Goal: Learn about a topic

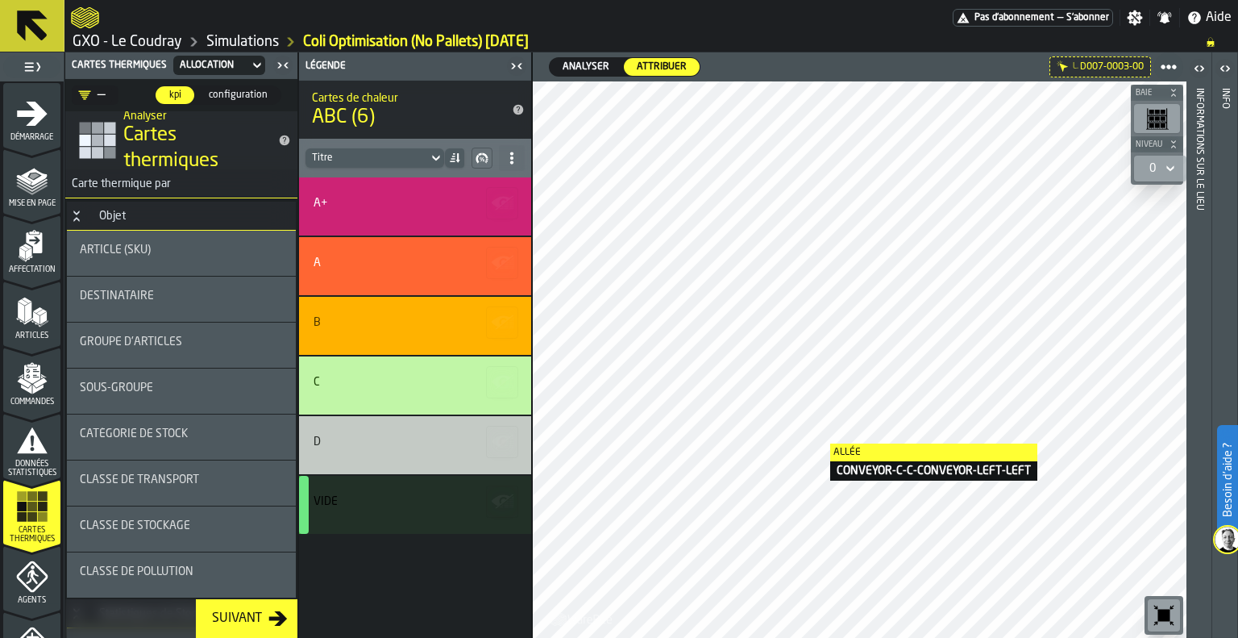
click at [23, 122] on icon "menu Démarrage" at bounding box center [32, 114] width 32 height 32
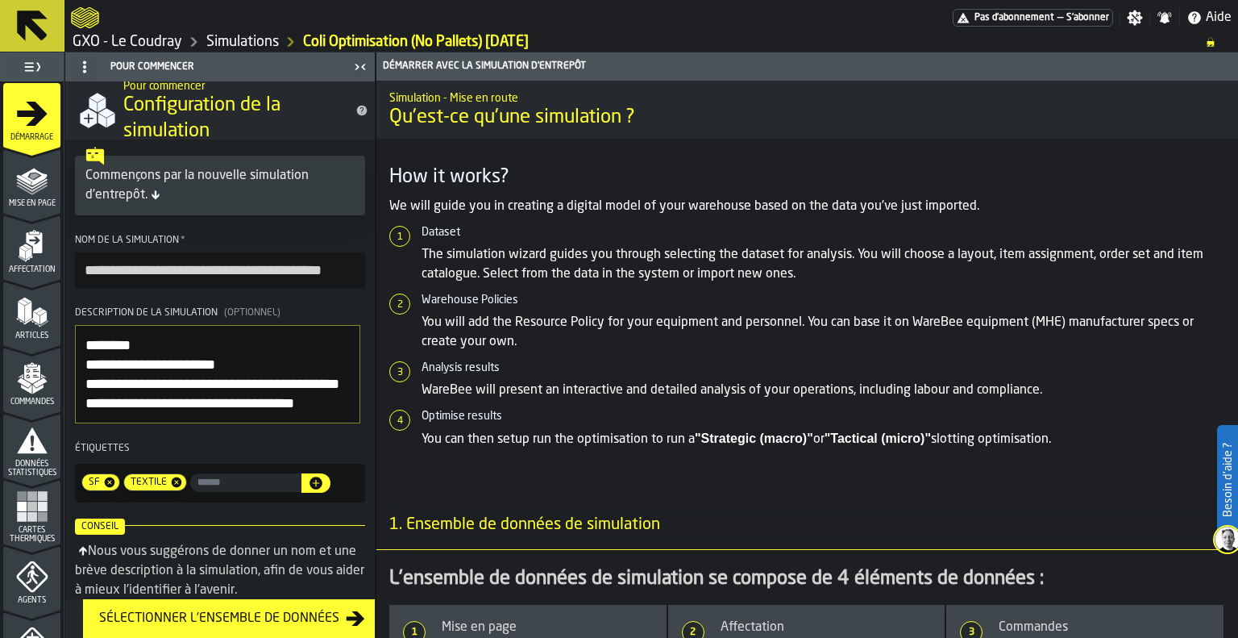
click at [1025, 19] on span "Pas d'abonnement" at bounding box center [1015, 17] width 80 height 11
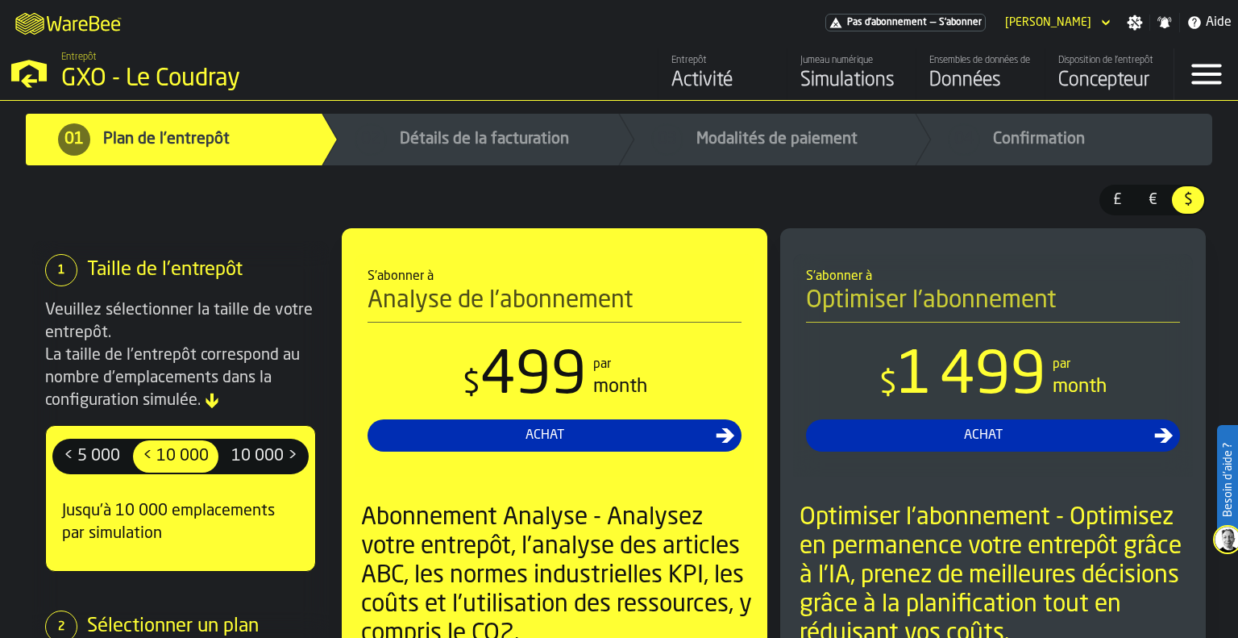
click at [1157, 200] on span "€" at bounding box center [1153, 199] width 26 height 21
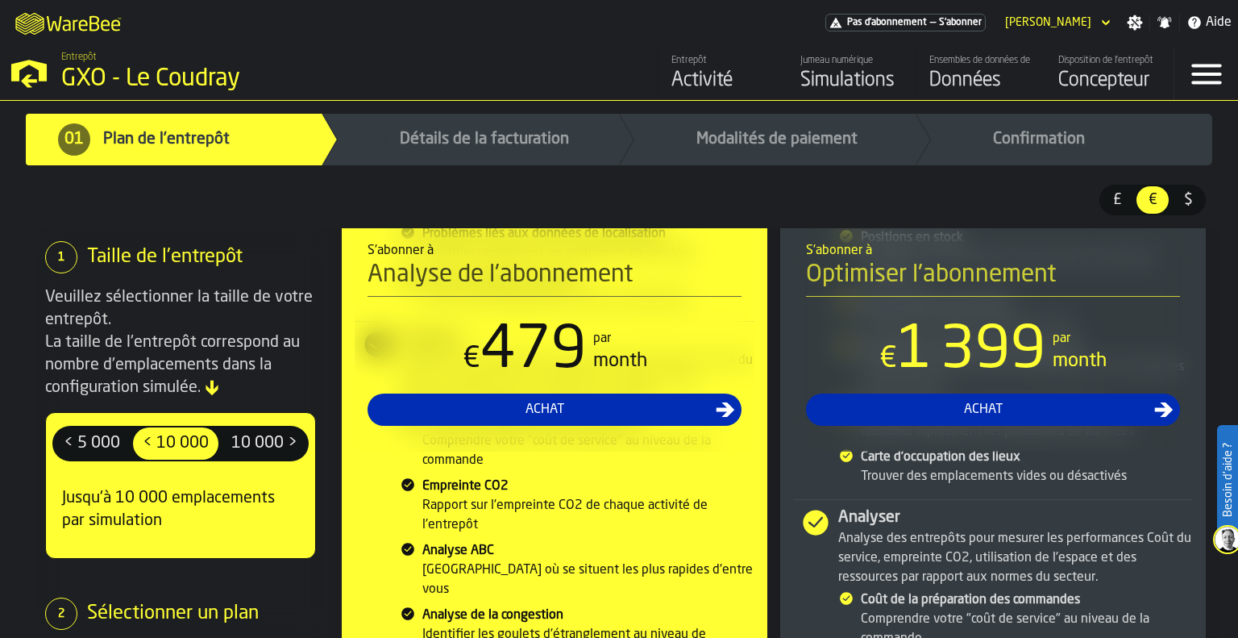
scroll to position [1290, 0]
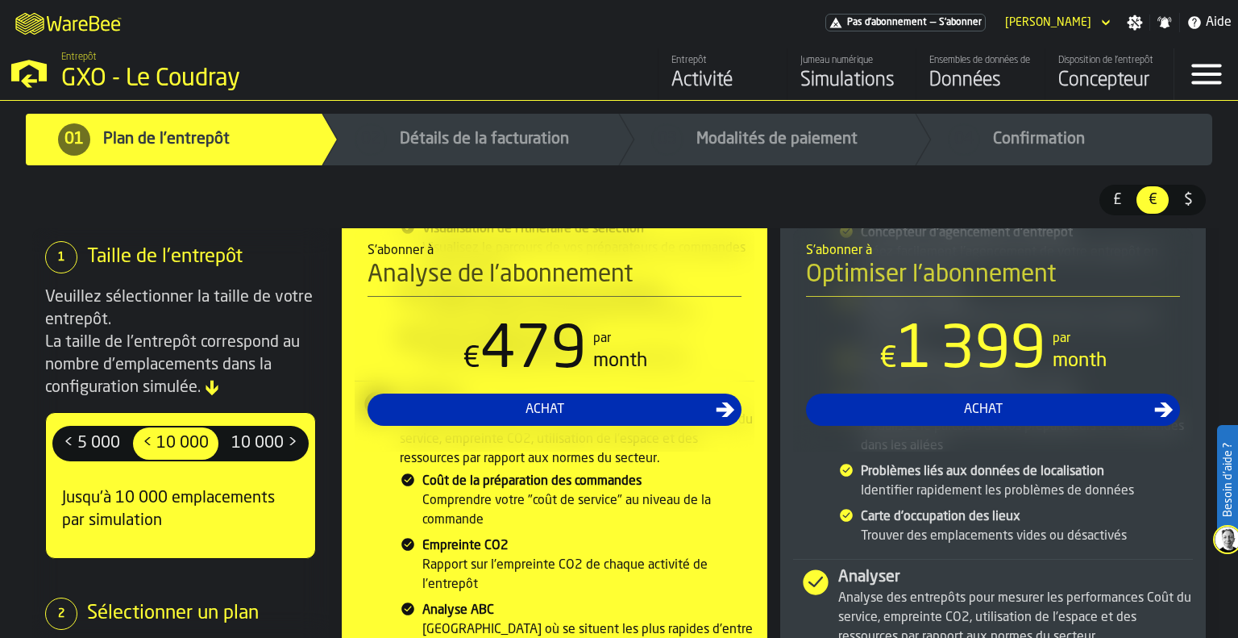
click at [864, 82] on div "Simulations" at bounding box center [852, 81] width 102 height 26
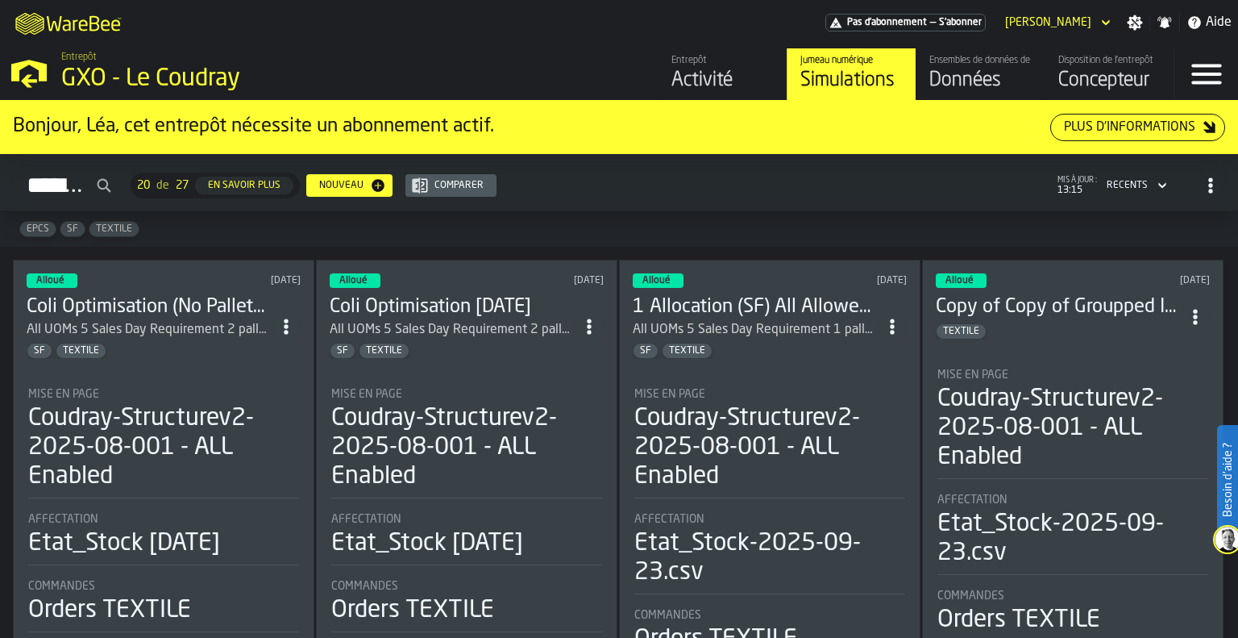
click at [243, 320] on div "All UOMs 5 Sales Day Requirement 2 pallet places for +A & A in the [GEOGRAPHIC_…" at bounding box center [149, 329] width 245 height 19
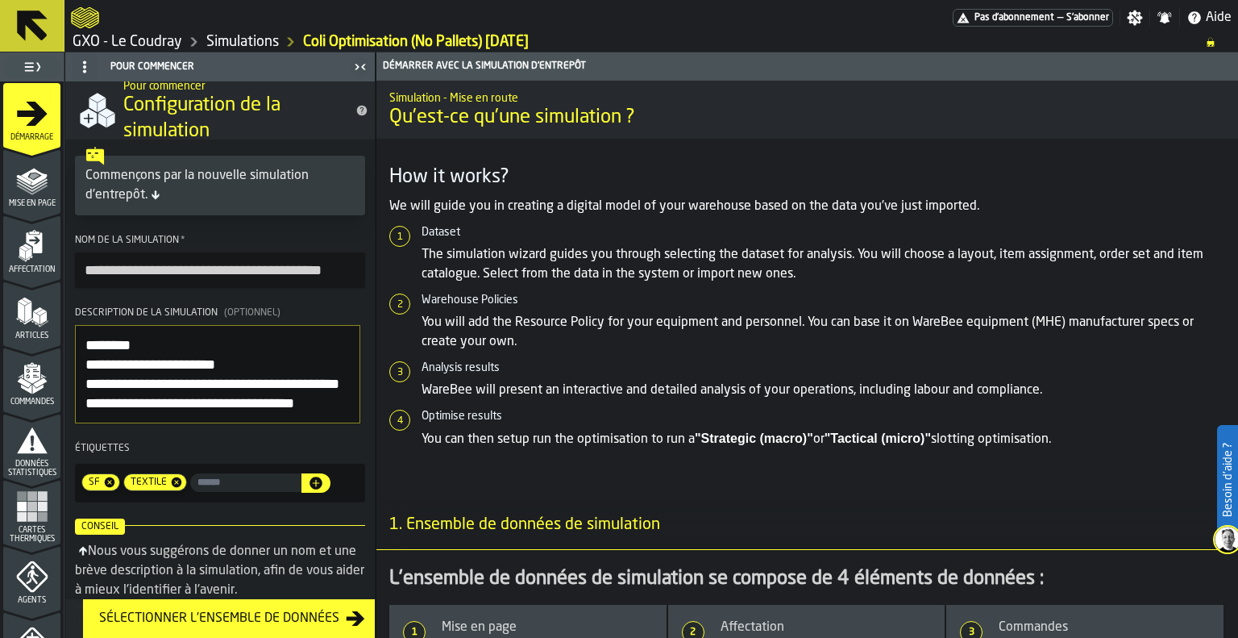
click at [20, 322] on icon "menu Articles" at bounding box center [32, 312] width 32 height 32
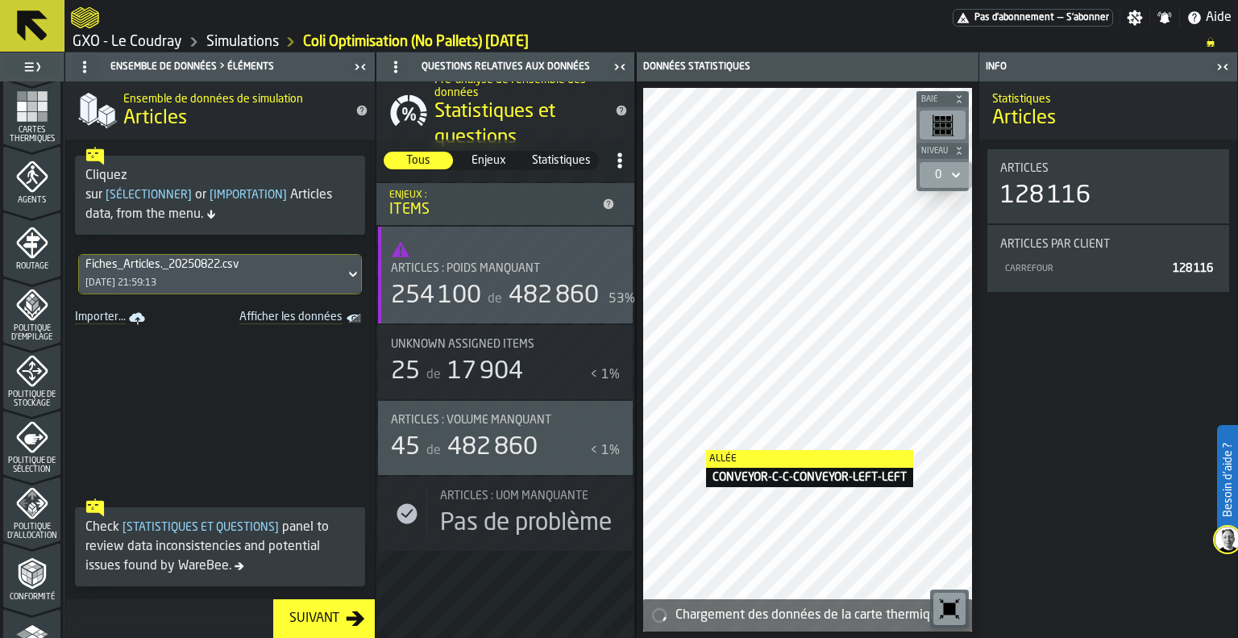
scroll to position [403, 0]
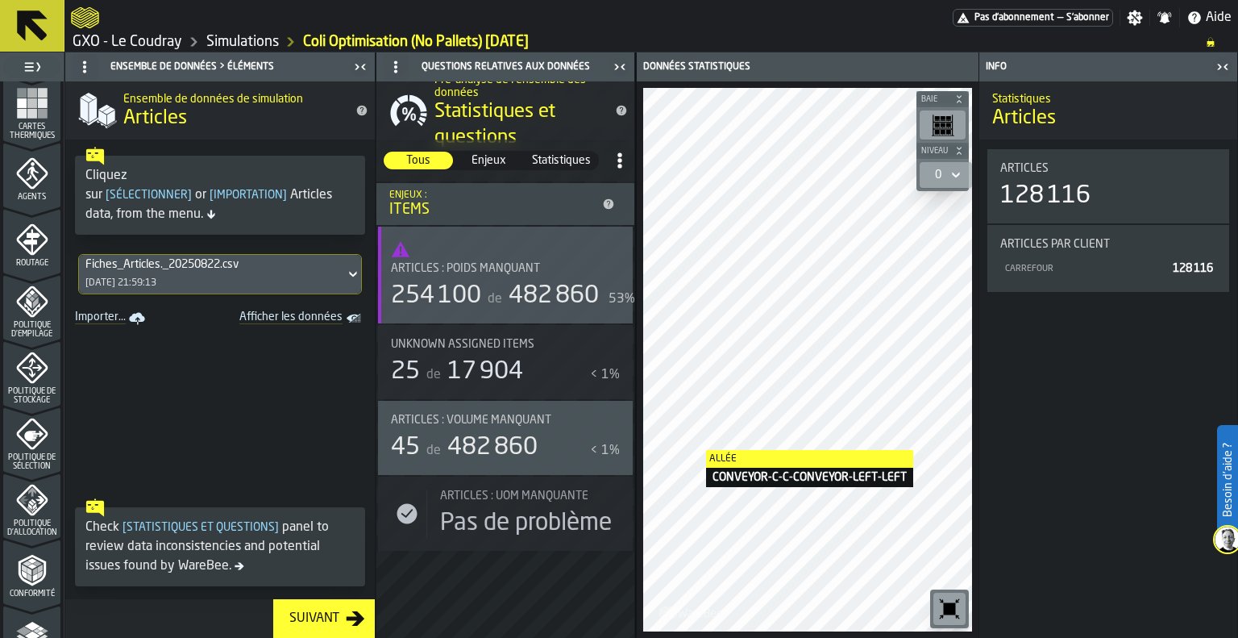
click at [9, 115] on div "Cartes thermiques" at bounding box center [31, 113] width 57 height 53
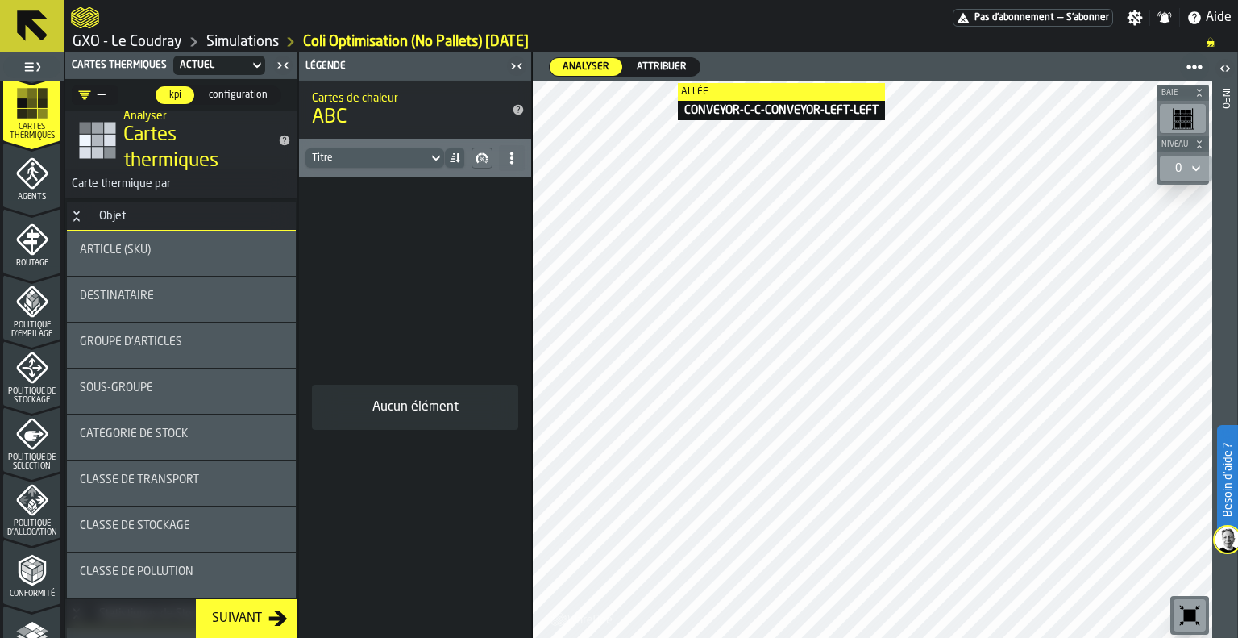
click at [656, 67] on span "Attribuer" at bounding box center [661, 67] width 63 height 15
